Goal: Find specific page/section: Find specific page/section

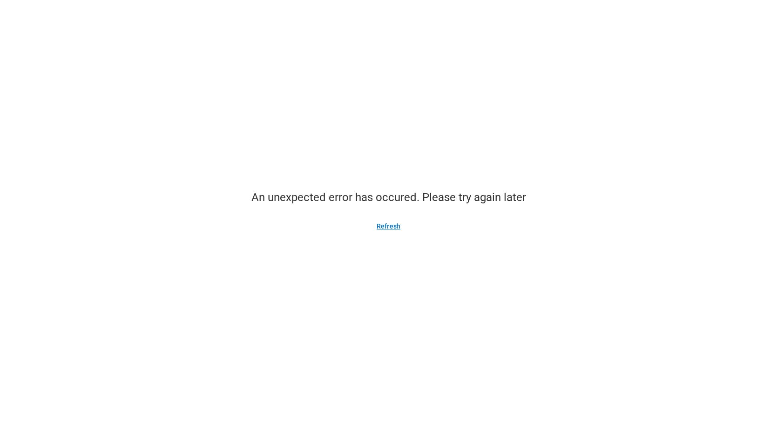
click at [393, 227] on button "Refresh" at bounding box center [388, 226] width 46 height 15
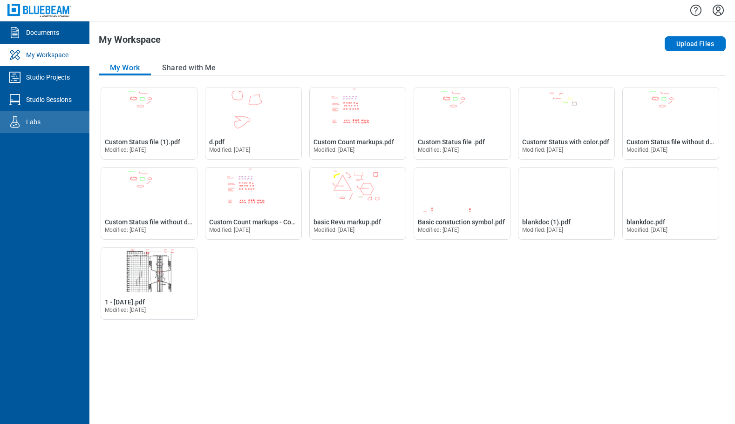
click at [34, 123] on div "Labs" at bounding box center [33, 121] width 14 height 9
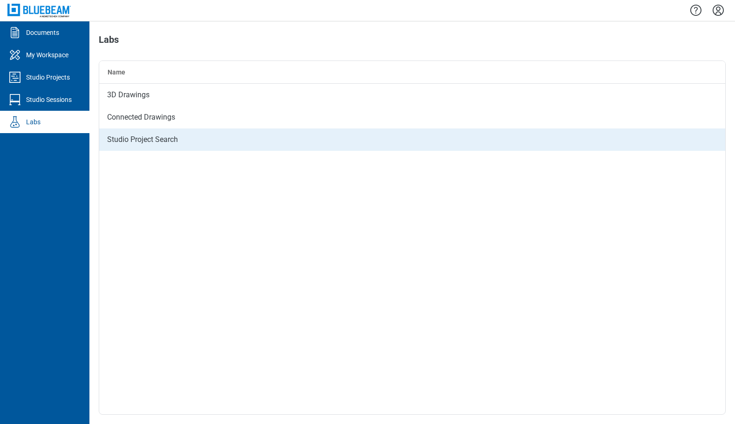
click at [159, 142] on div "Studio Project Search" at bounding box center [412, 139] width 626 height 22
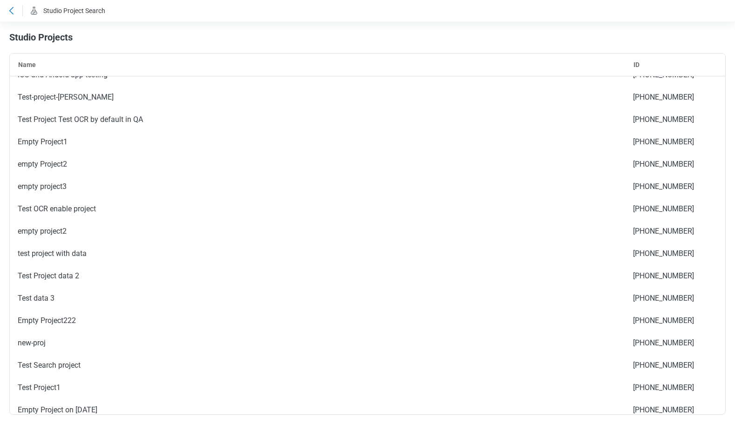
scroll to position [198, 0]
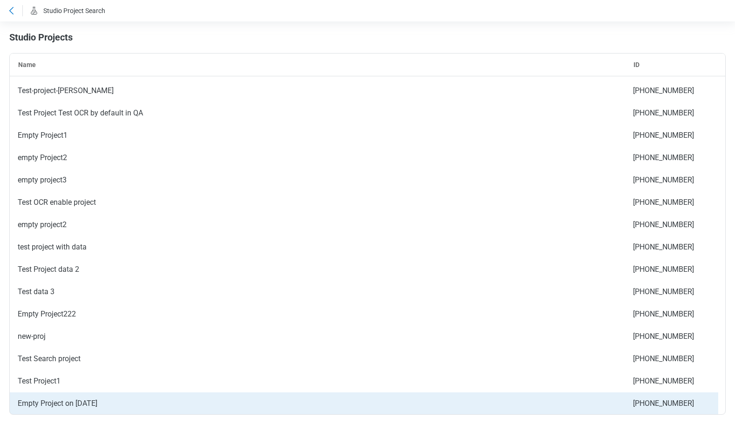
click at [102, 407] on div "Empty Project on 8.12.25" at bounding box center [317, 403] width 615 height 22
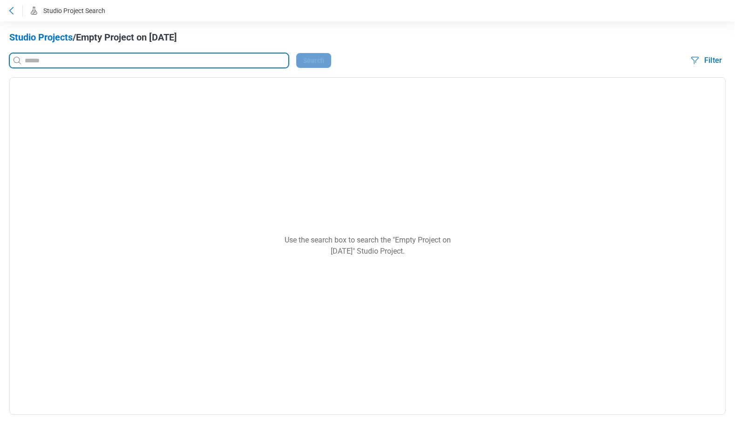
click at [47, 57] on input at bounding box center [155, 60] width 265 height 10
type input "*"
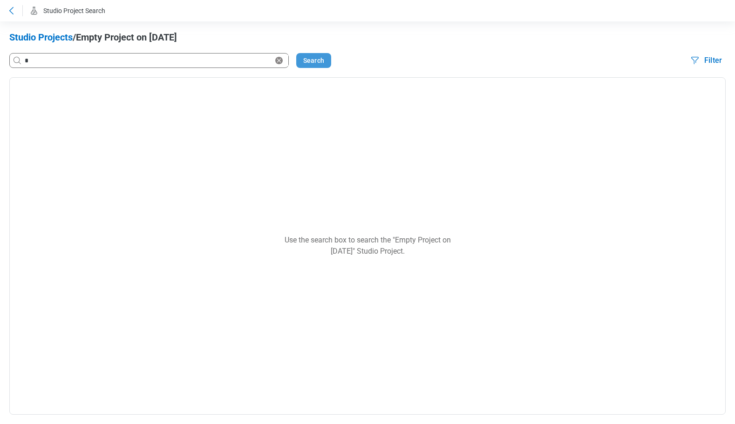
click at [310, 62] on button "Search" at bounding box center [313, 60] width 35 height 15
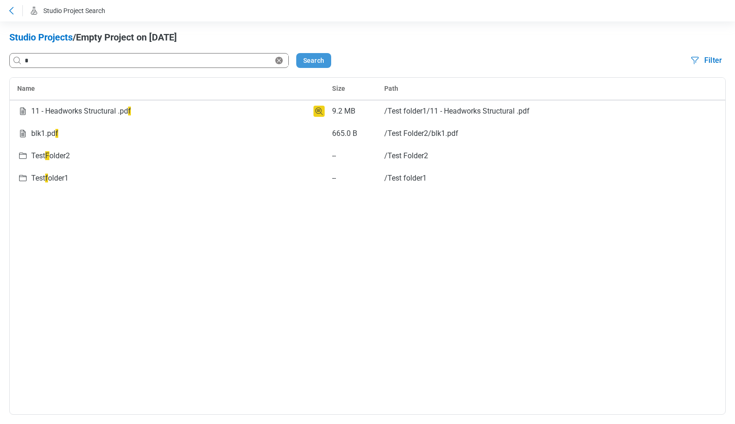
click at [313, 63] on button "Search" at bounding box center [313, 60] width 35 height 15
click at [320, 64] on button "Search" at bounding box center [313, 60] width 35 height 15
click at [323, 57] on button "Search" at bounding box center [313, 60] width 35 height 15
click at [306, 63] on button "Search" at bounding box center [313, 60] width 35 height 15
click at [321, 60] on button "Search" at bounding box center [313, 60] width 35 height 15
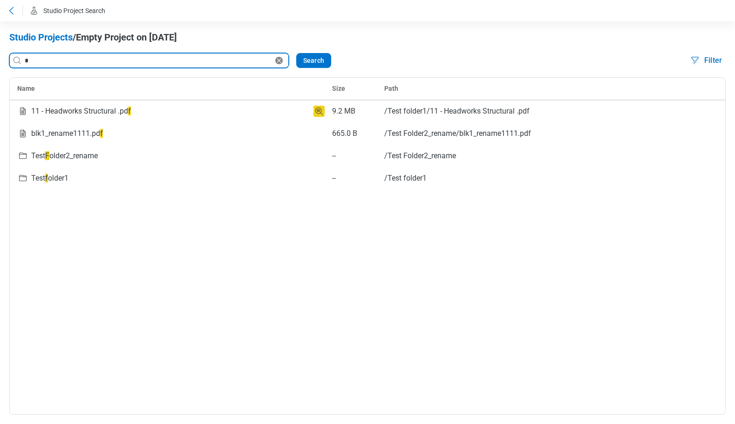
click at [42, 59] on input "*" at bounding box center [148, 60] width 250 height 10
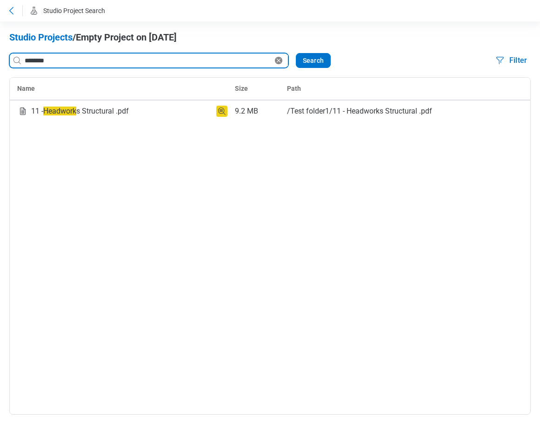
click at [69, 62] on input "********" at bounding box center [148, 60] width 250 height 10
type input "*"
type input "*****"
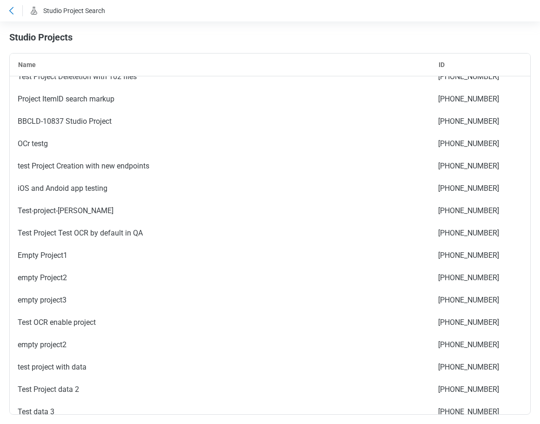
scroll to position [198, 0]
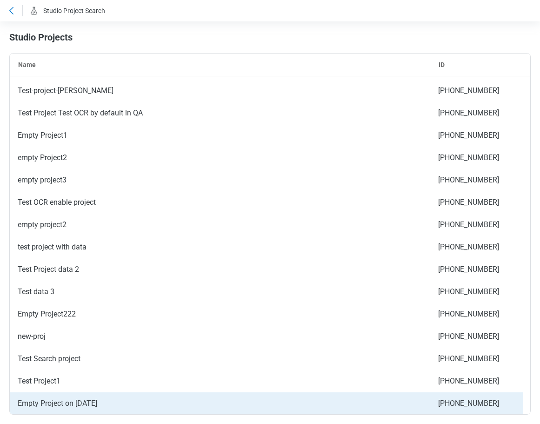
click at [70, 396] on div "Empty Project on [DATE]" at bounding box center [220, 403] width 421 height 22
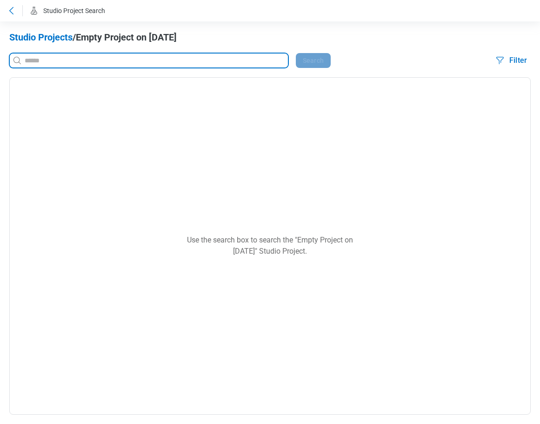
click at [60, 64] on input at bounding box center [155, 60] width 265 height 10
type input "*"
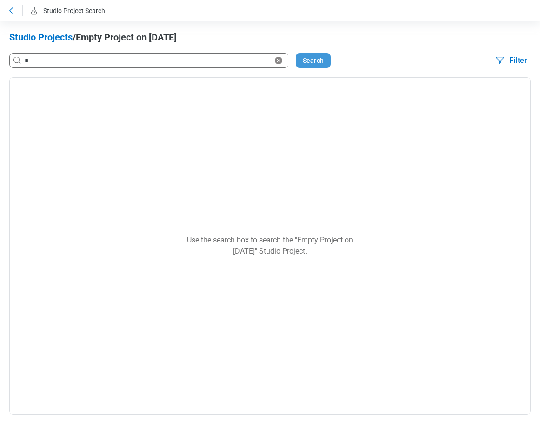
click at [317, 62] on button "Search" at bounding box center [313, 60] width 35 height 15
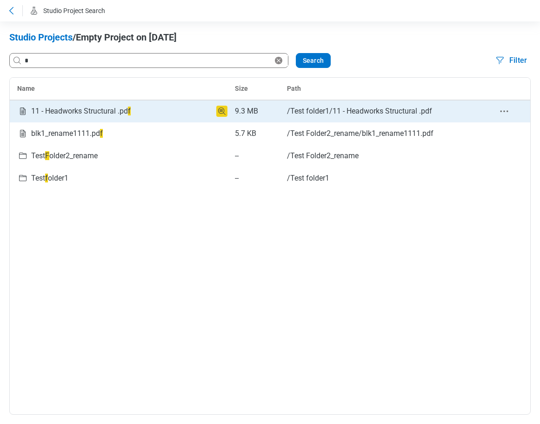
click at [69, 111] on span "11 - Headworks Structural .pd f" at bounding box center [81, 111] width 100 height 9
